Goal: Information Seeking & Learning: Learn about a topic

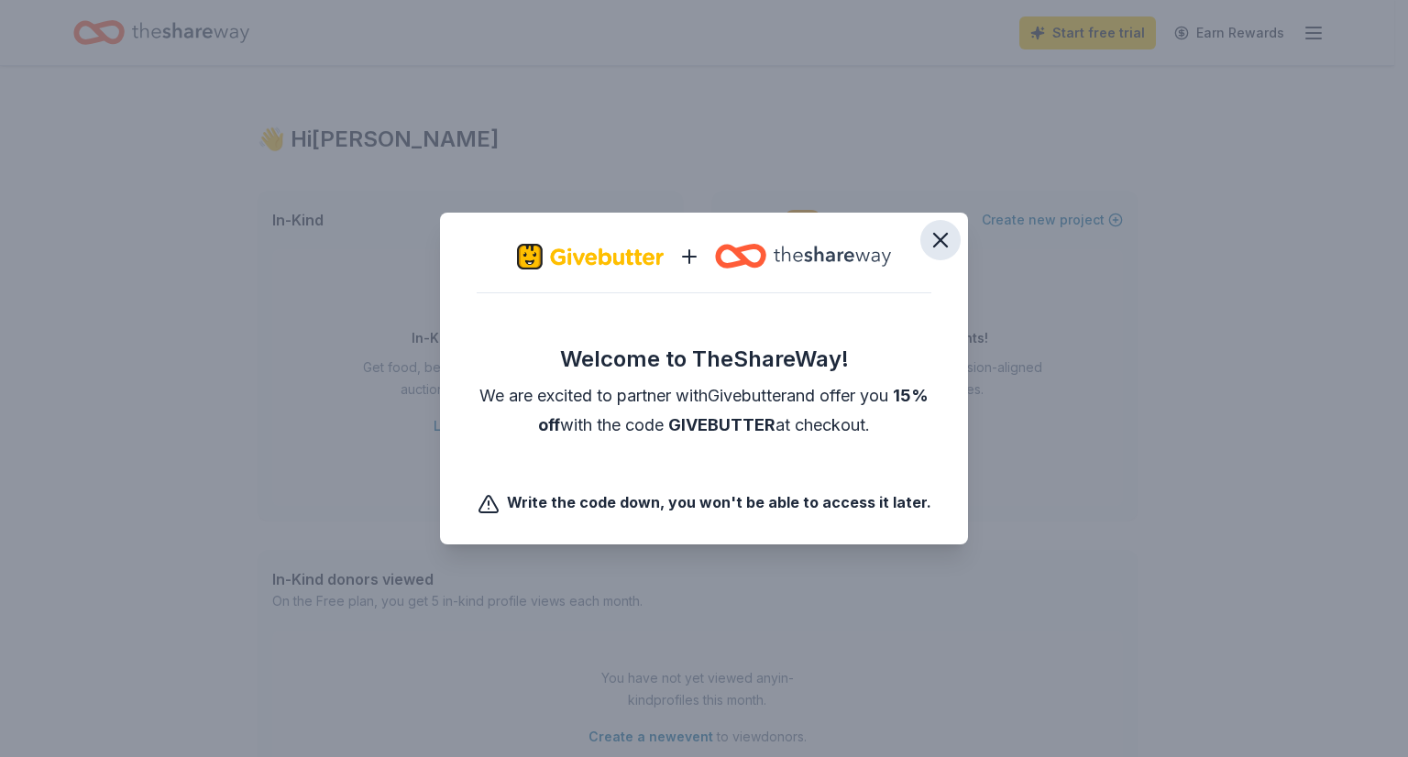
click at [942, 243] on icon "button" at bounding box center [940, 240] width 13 height 13
click at [931, 243] on icon "button" at bounding box center [941, 240] width 26 height 26
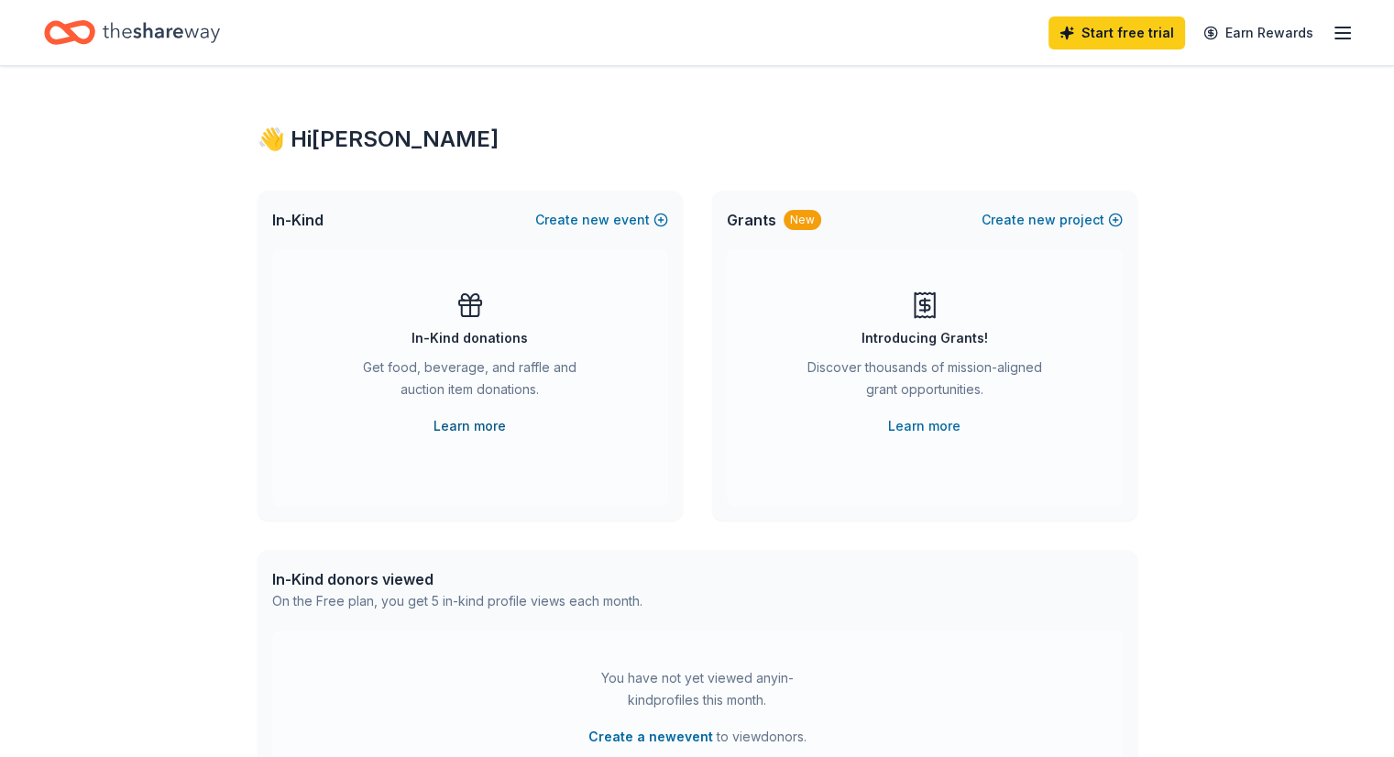
click at [491, 426] on link "Learn more" at bounding box center [470, 426] width 72 height 22
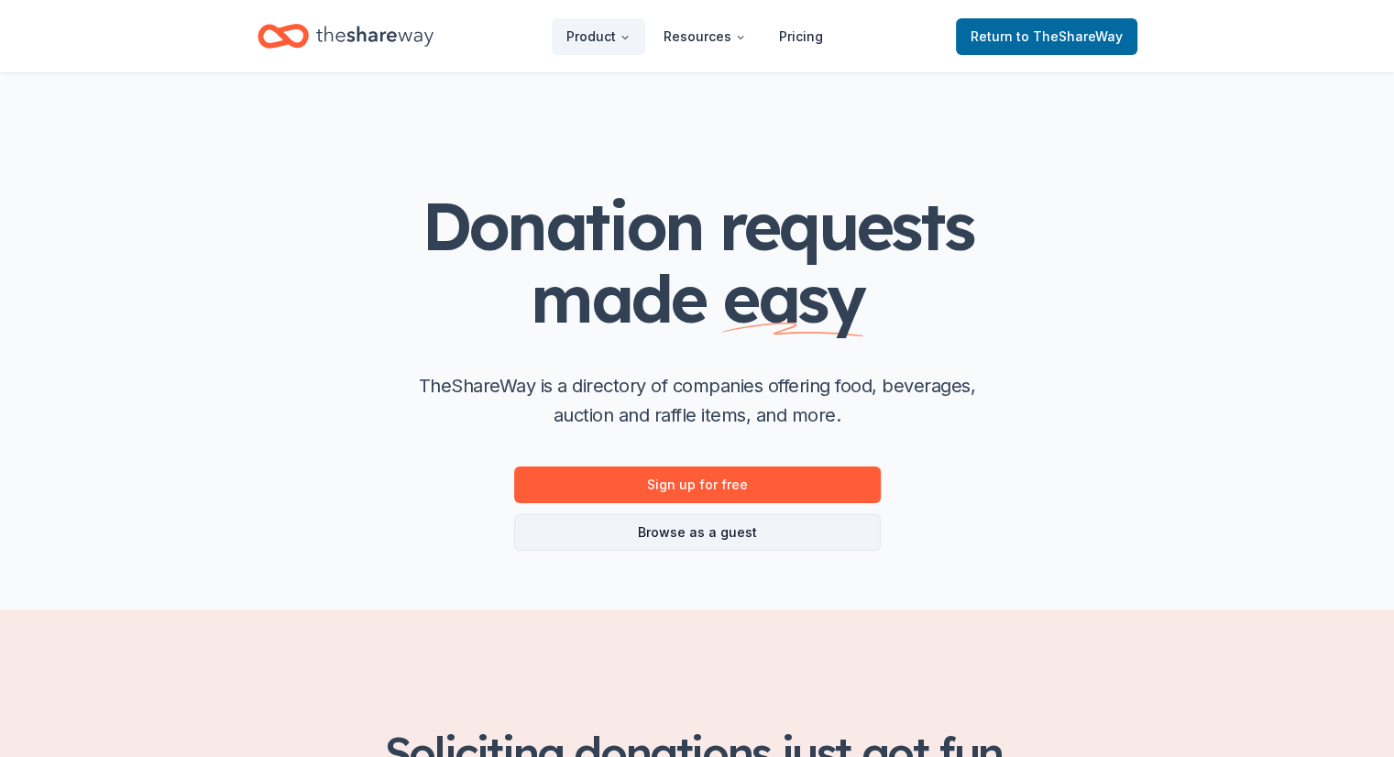
click at [715, 544] on link "Browse as a guest" at bounding box center [697, 532] width 367 height 37
click at [716, 536] on link "Browse as a guest" at bounding box center [697, 532] width 367 height 37
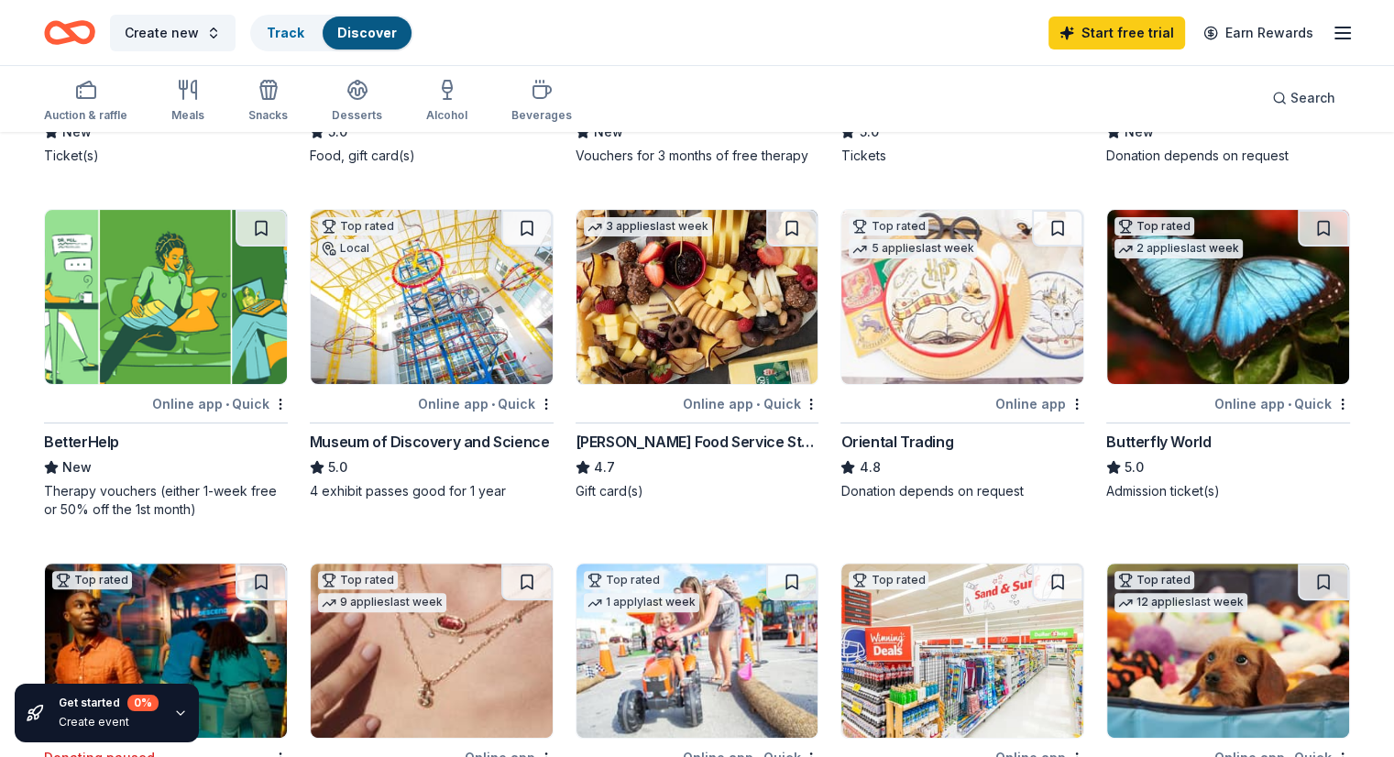
scroll to position [419, 0]
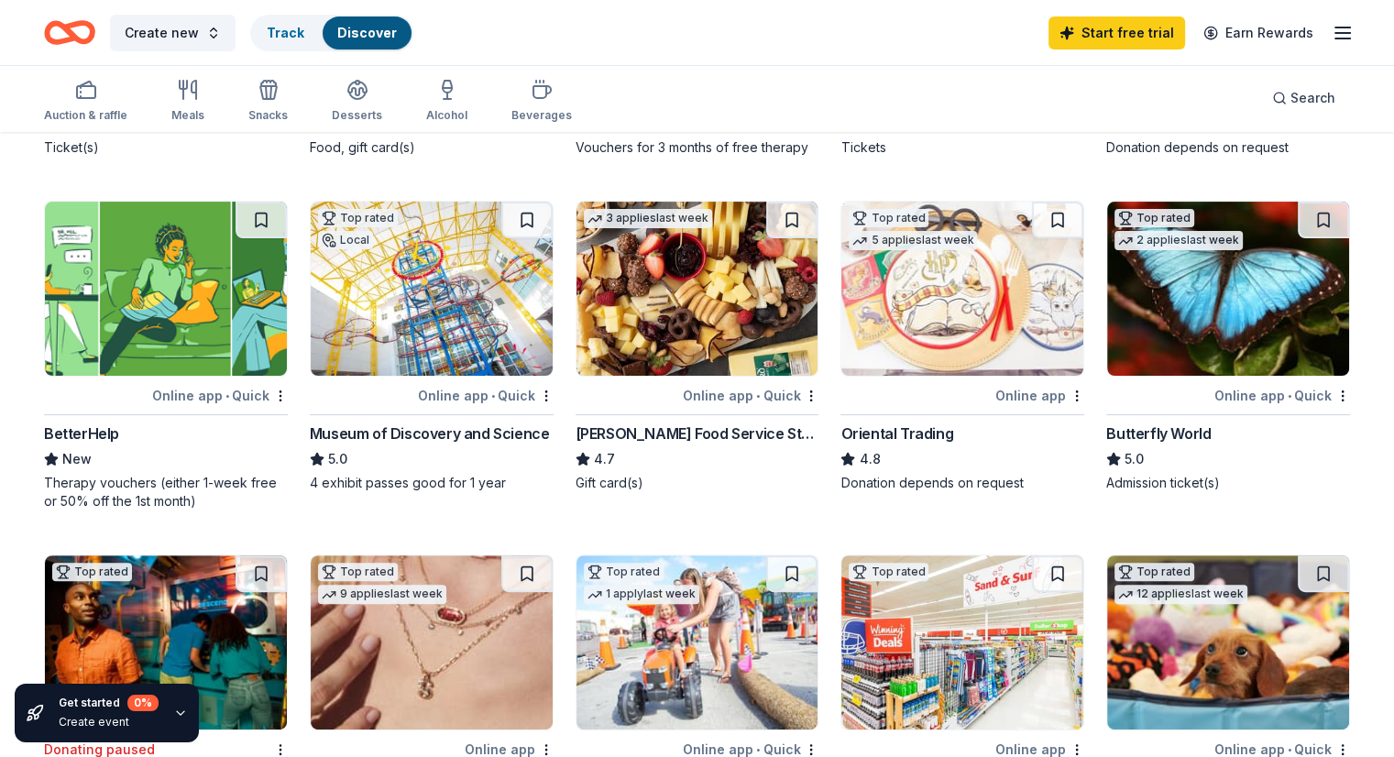
click at [424, 445] on div "Museum of Discovery and Science" at bounding box center [430, 434] width 240 height 22
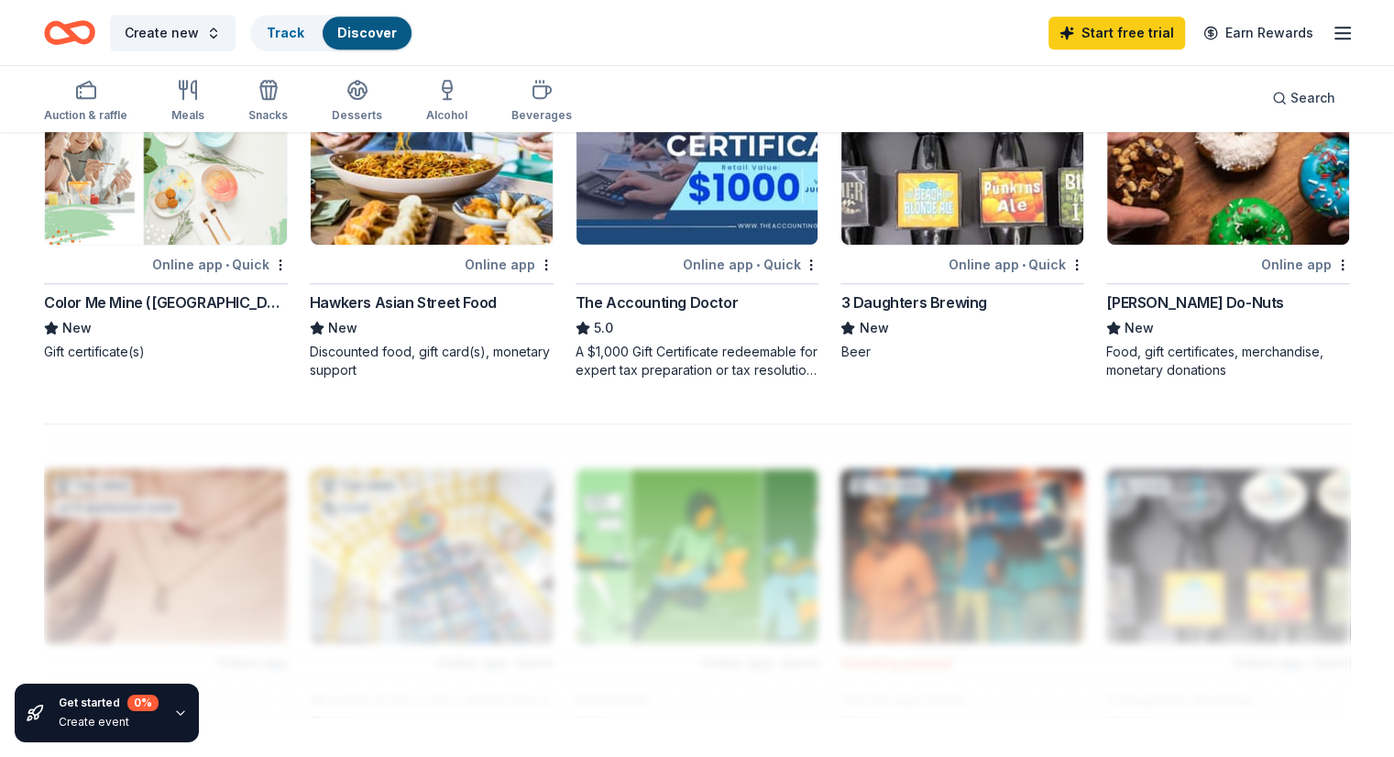
scroll to position [1159, 0]
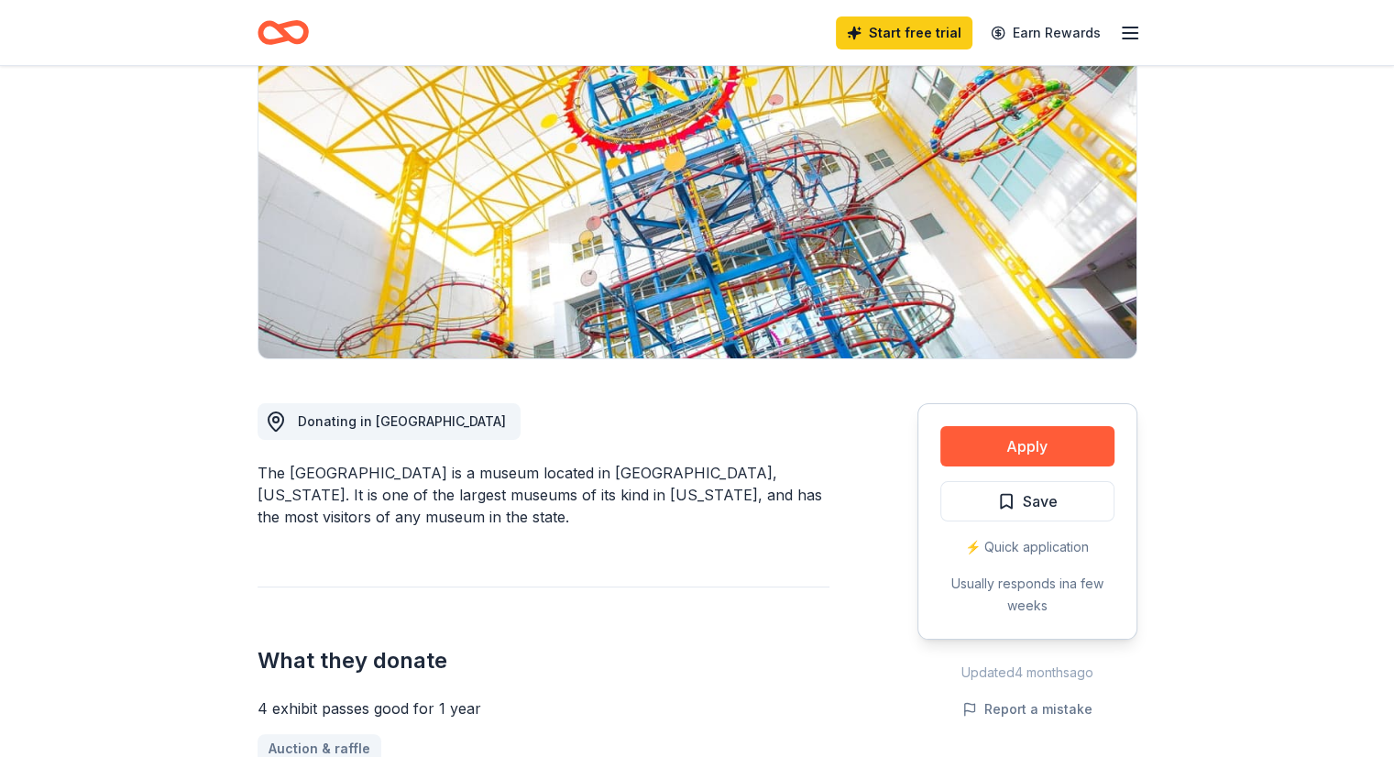
scroll to position [204, 0]
